Goal: Find specific page/section: Find specific page/section

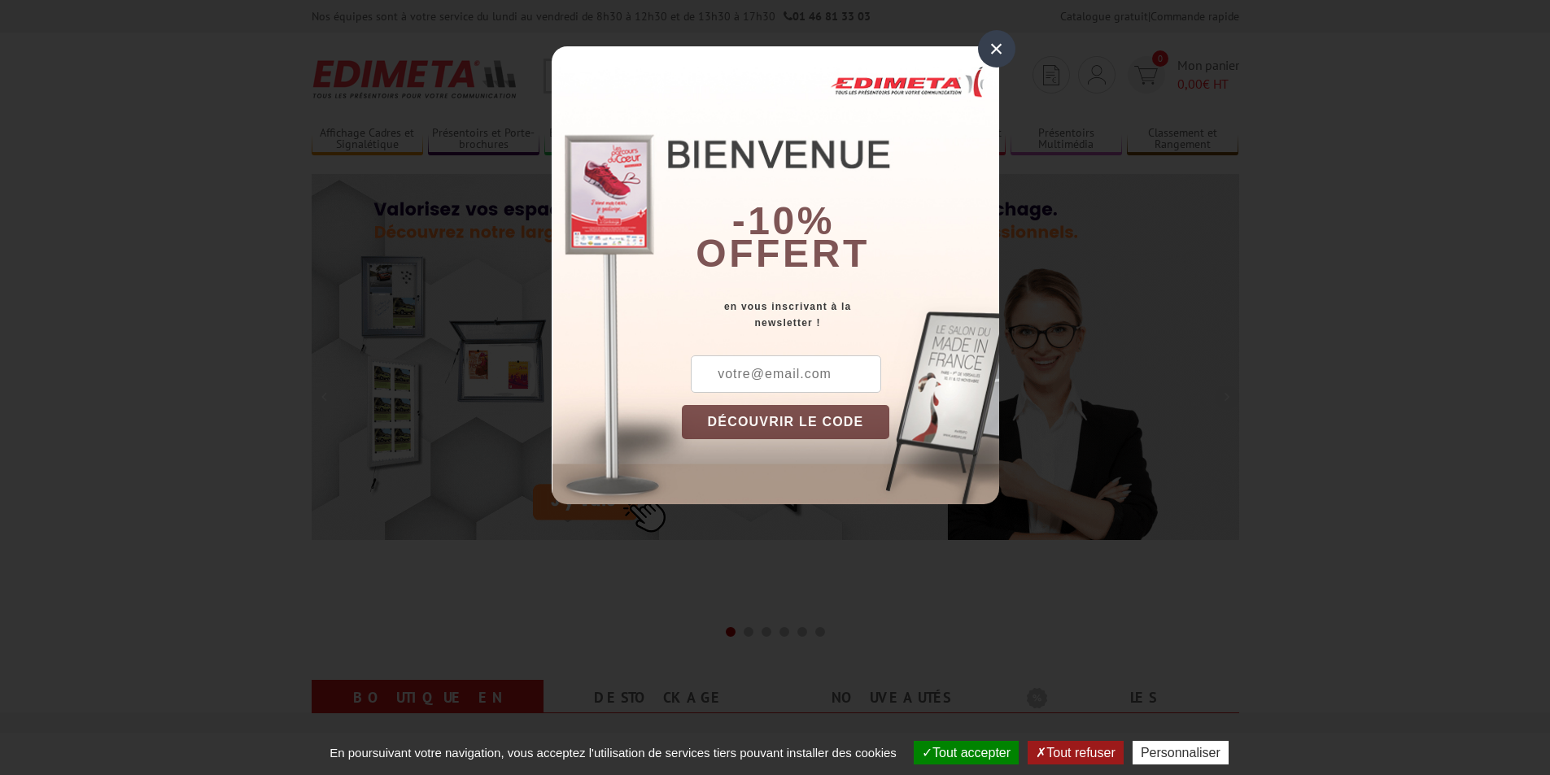
drag, startPoint x: 1000, startPoint y: 47, endPoint x: 989, endPoint y: 48, distance: 10.6
click at [1000, 47] on div "×" at bounding box center [996, 48] width 37 height 37
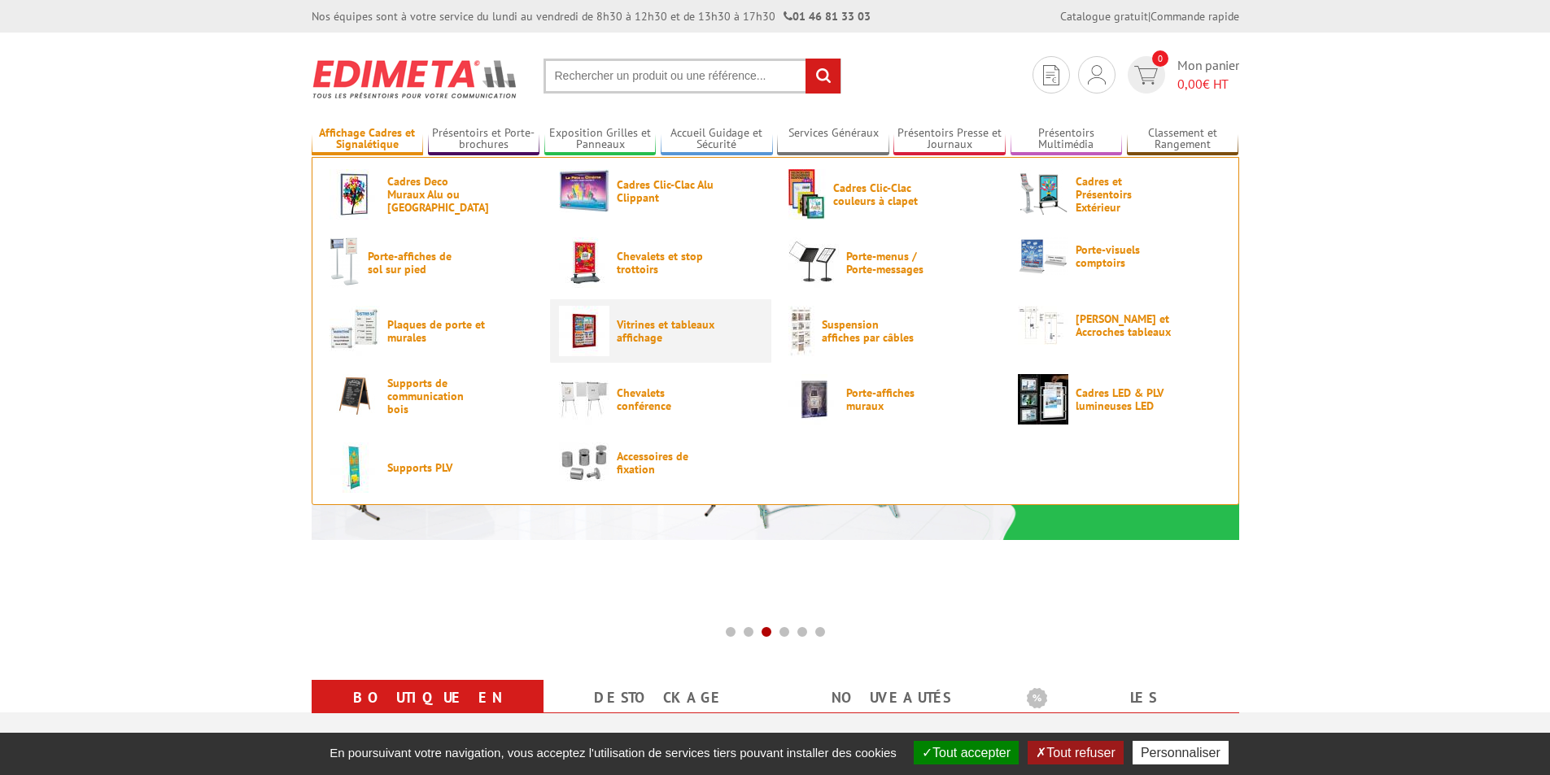
click at [601, 333] on img at bounding box center [584, 331] width 50 height 50
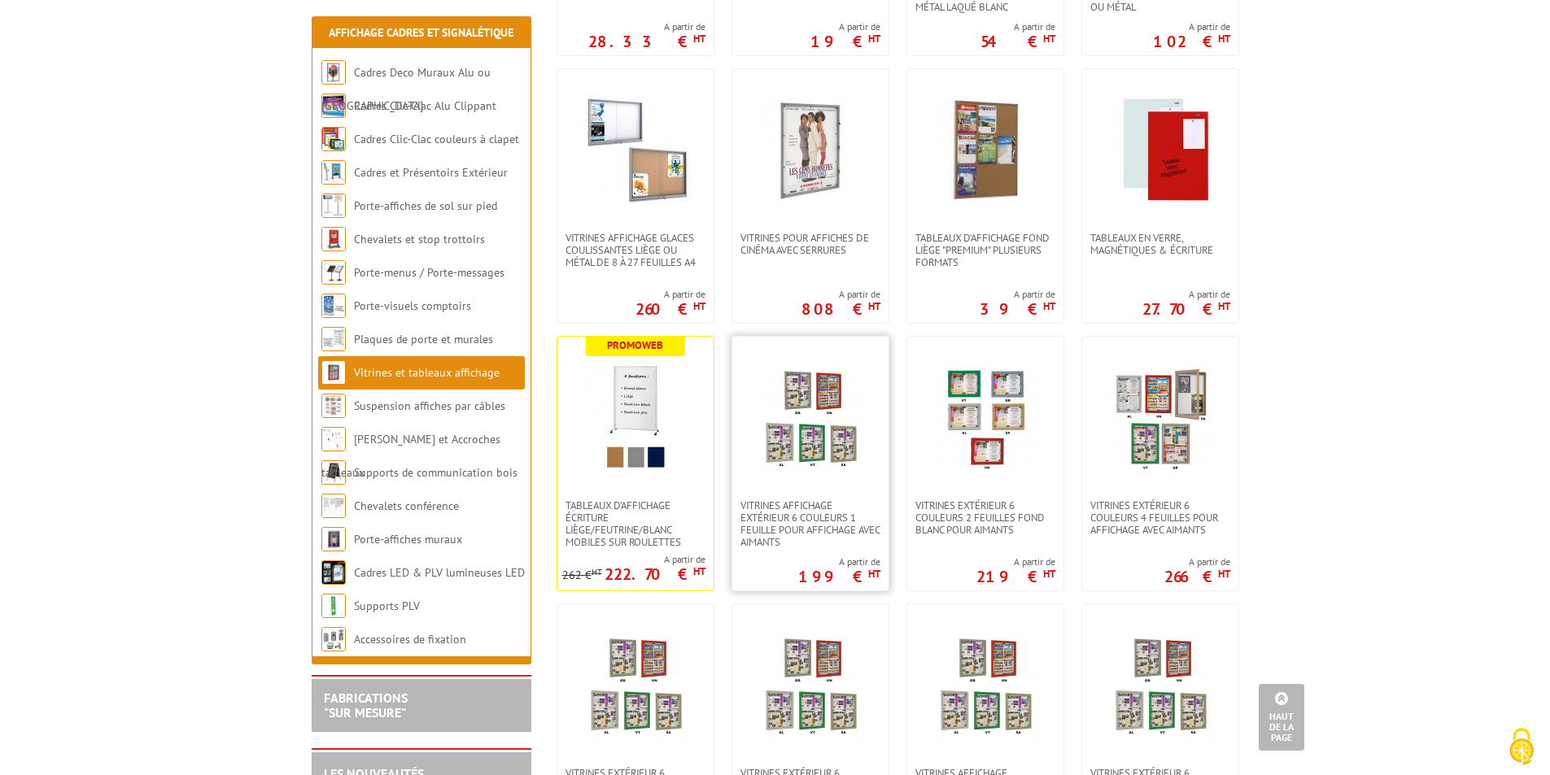
scroll to position [814, 0]
click at [994, 461] on img at bounding box center [985, 417] width 114 height 114
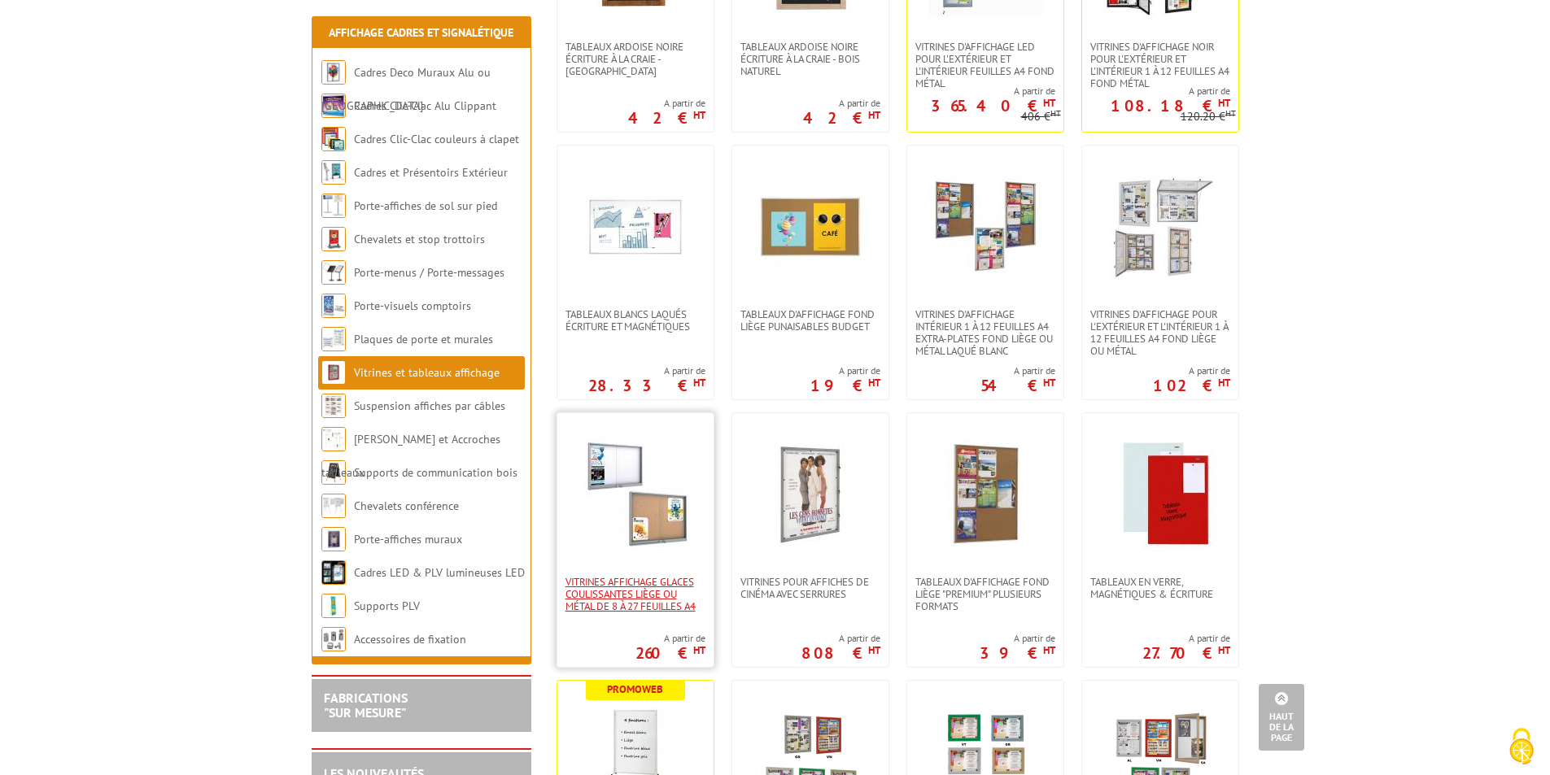
scroll to position [407, 0]
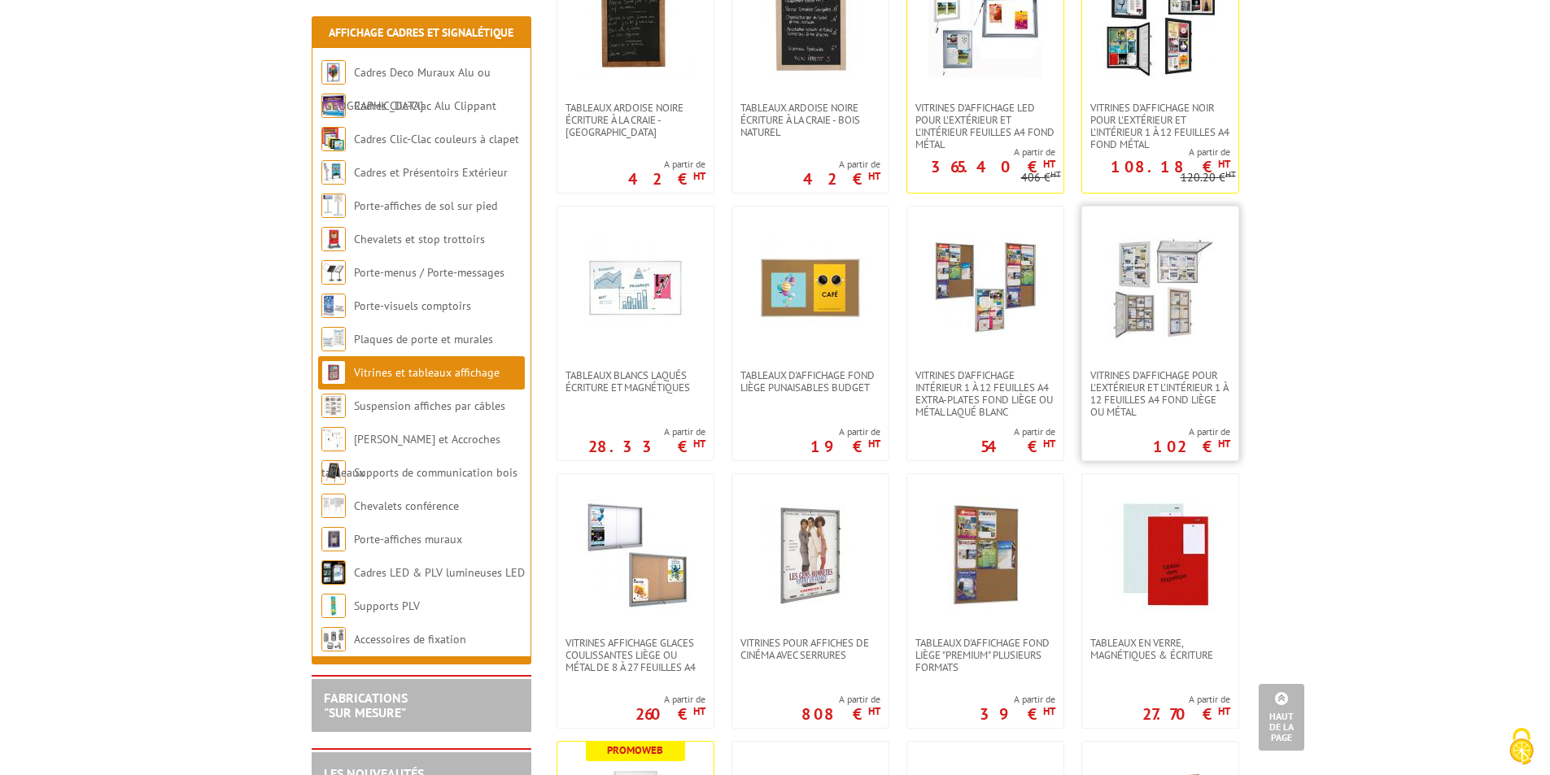
click at [1171, 300] on img at bounding box center [1160, 288] width 114 height 114
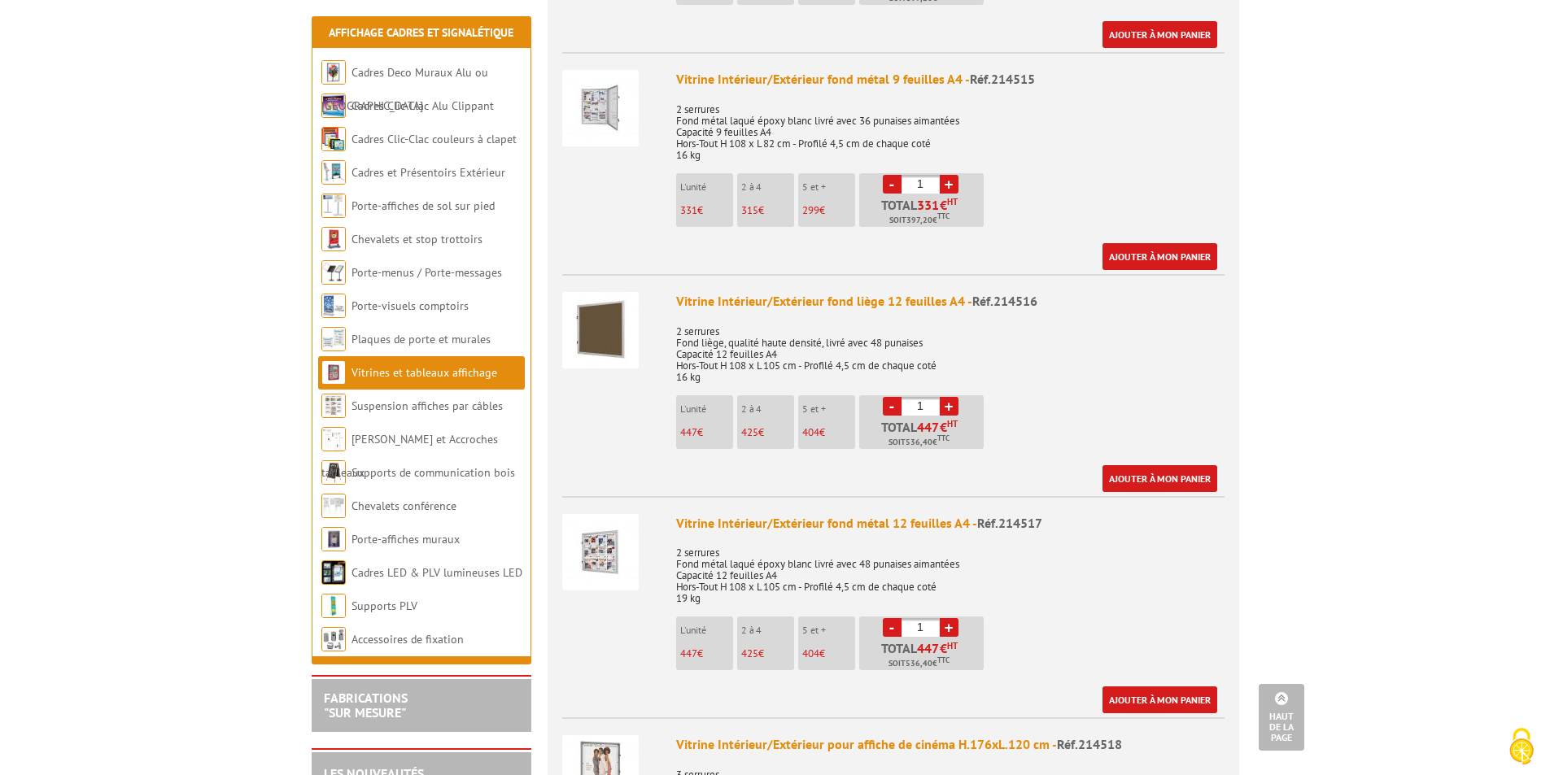
scroll to position [2441, 0]
